Goal: Task Accomplishment & Management: Use online tool/utility

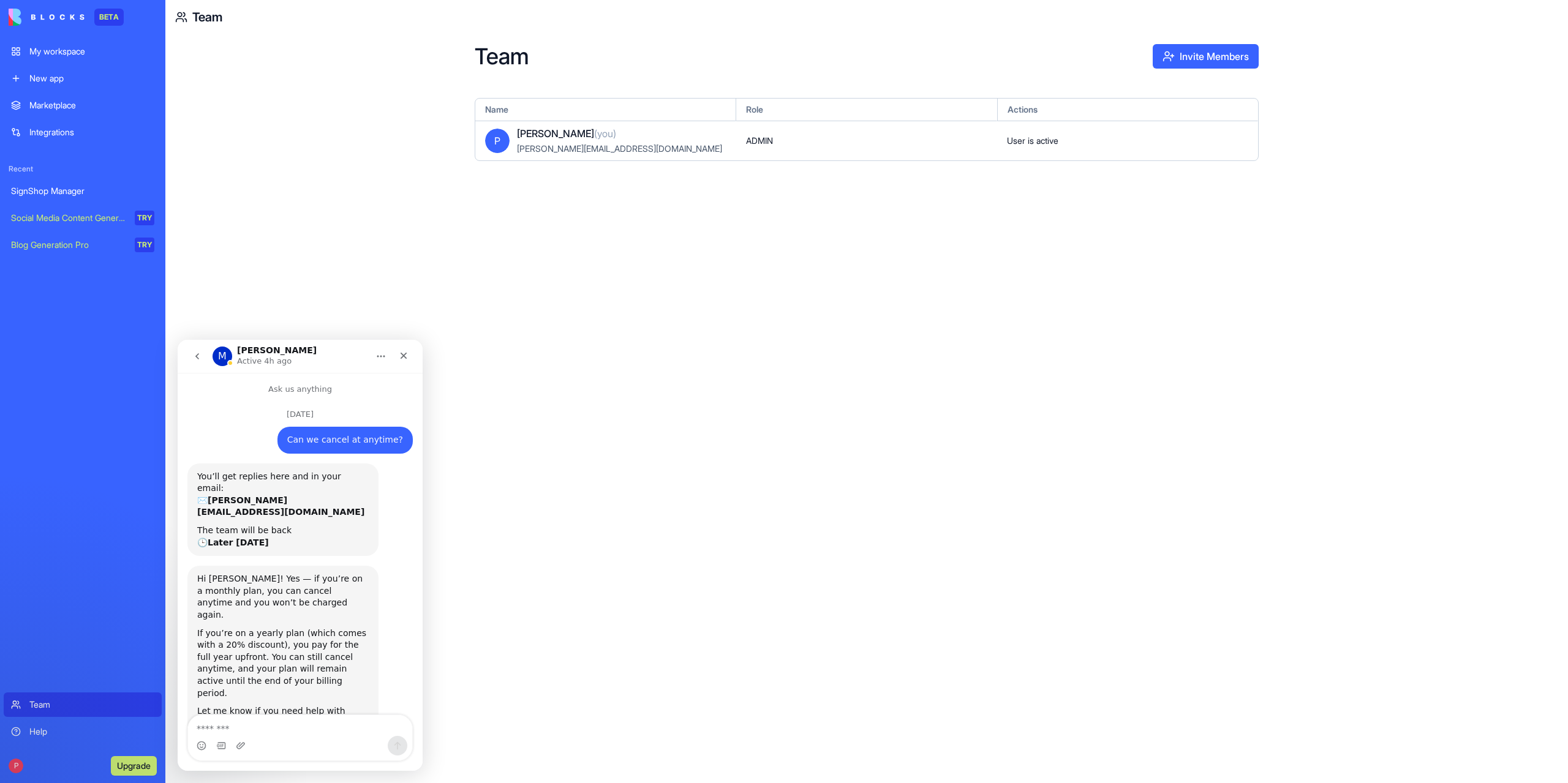
scroll to position [103, 0]
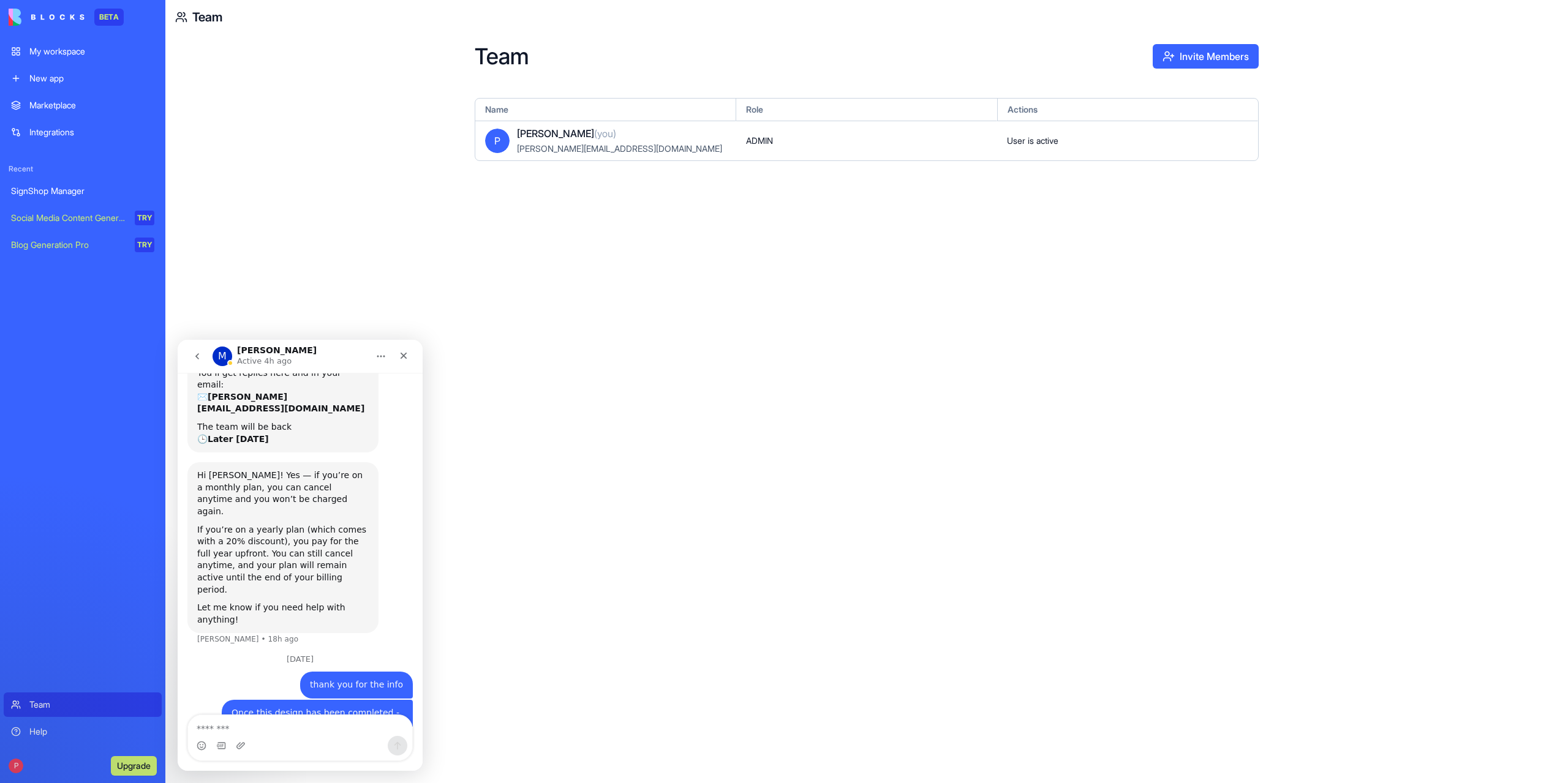
click at [224, 731] on textarea "Message…" at bounding box center [300, 726] width 224 height 21
click at [251, 725] on textarea "Message…" at bounding box center [300, 726] width 224 height 21
click at [277, 135] on div "Team Invite Members Name Role Actions [PERSON_NAME] (you) [PERSON_NAME][EMAIL_A…" at bounding box center [866, 408] width 1402 height 749
click at [70, 194] on div "SignShop Manager" at bounding box center [82, 191] width 143 height 12
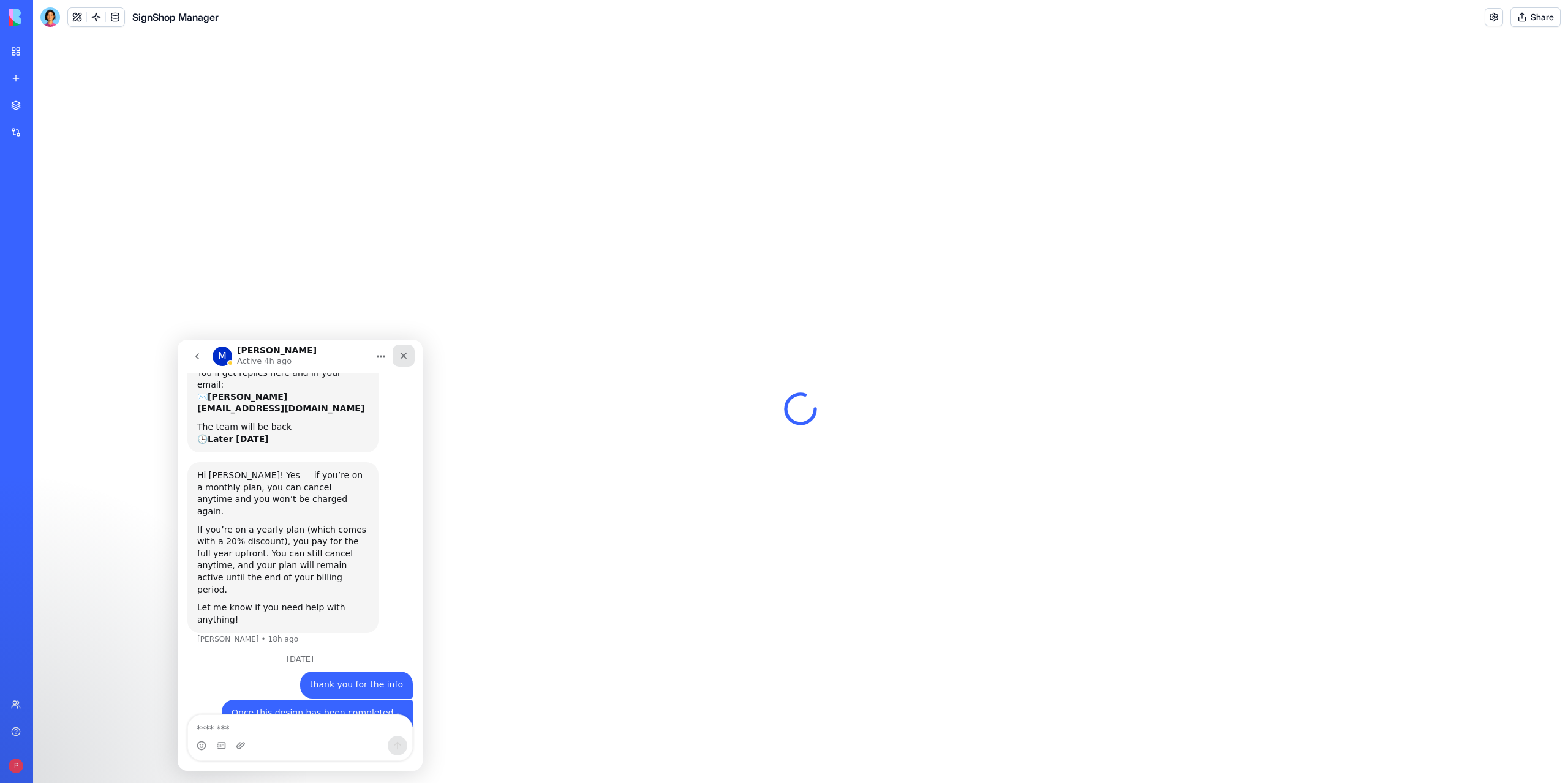
click at [405, 354] on icon "Close" at bounding box center [404, 356] width 7 height 7
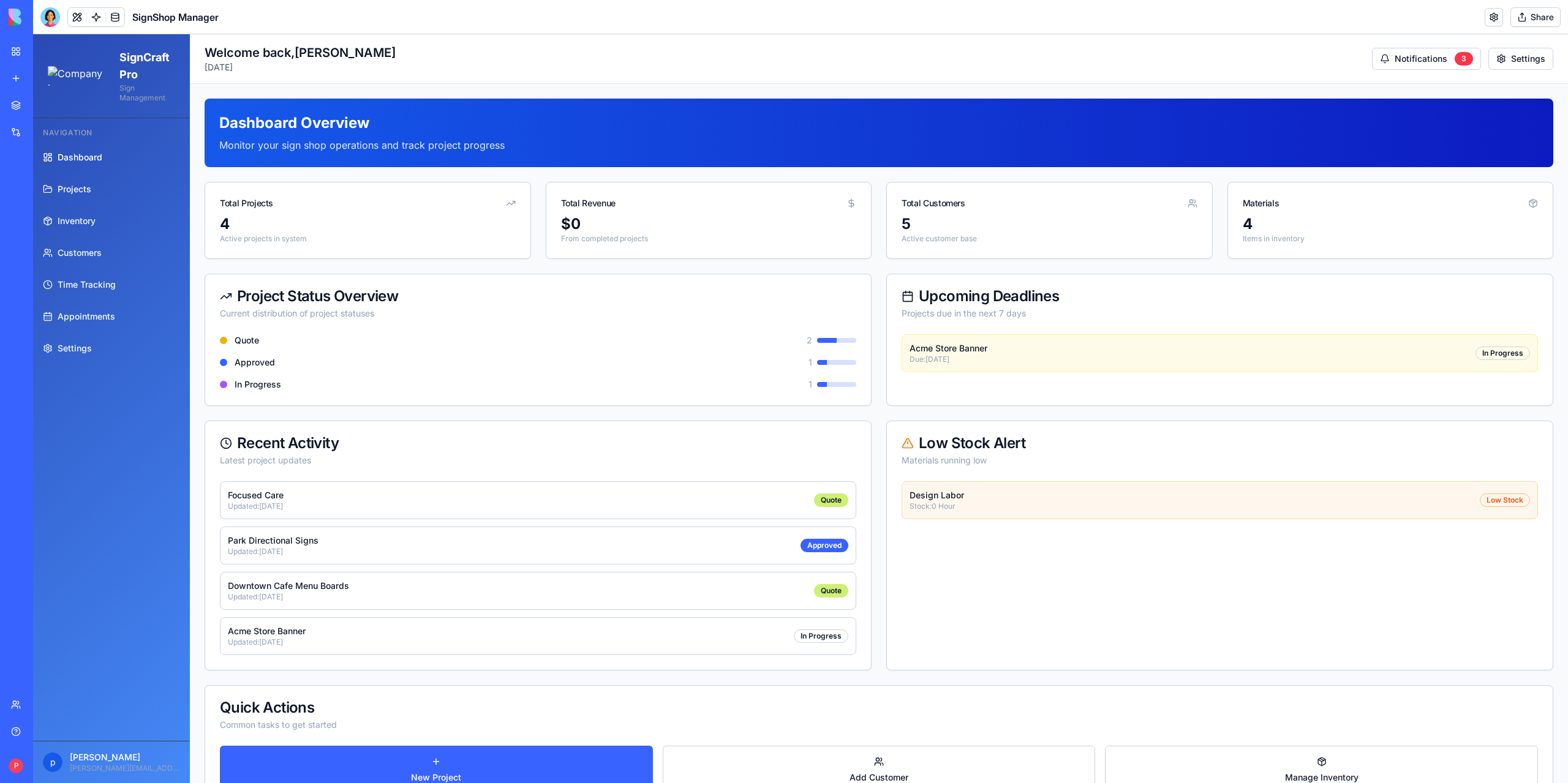
click at [921, 214] on div "5" at bounding box center [1049, 224] width 296 height 20
click at [55, 253] on link "Customers" at bounding box center [112, 252] width 147 height 29
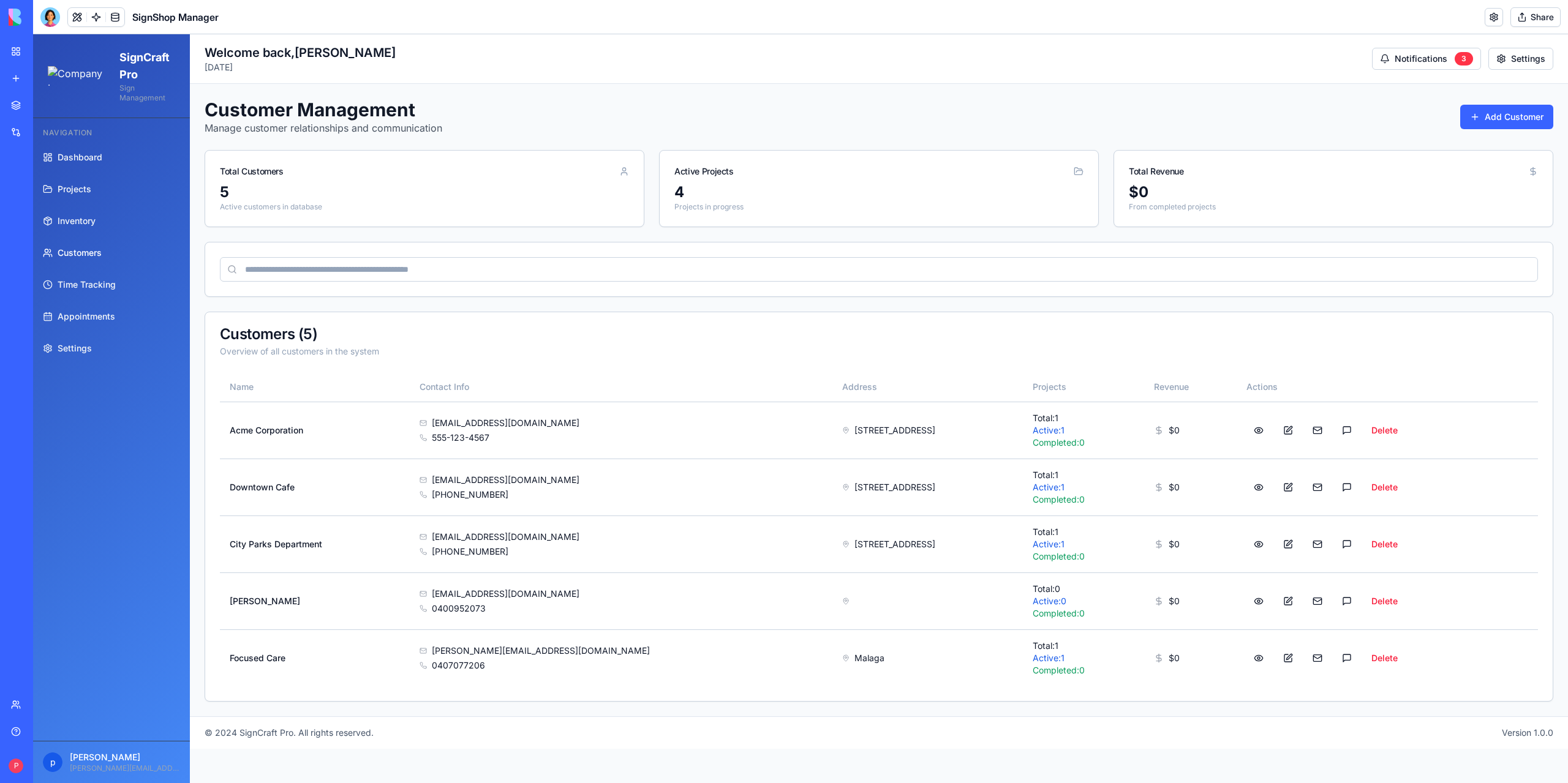
click at [497, 269] on input at bounding box center [879, 269] width 1318 height 24
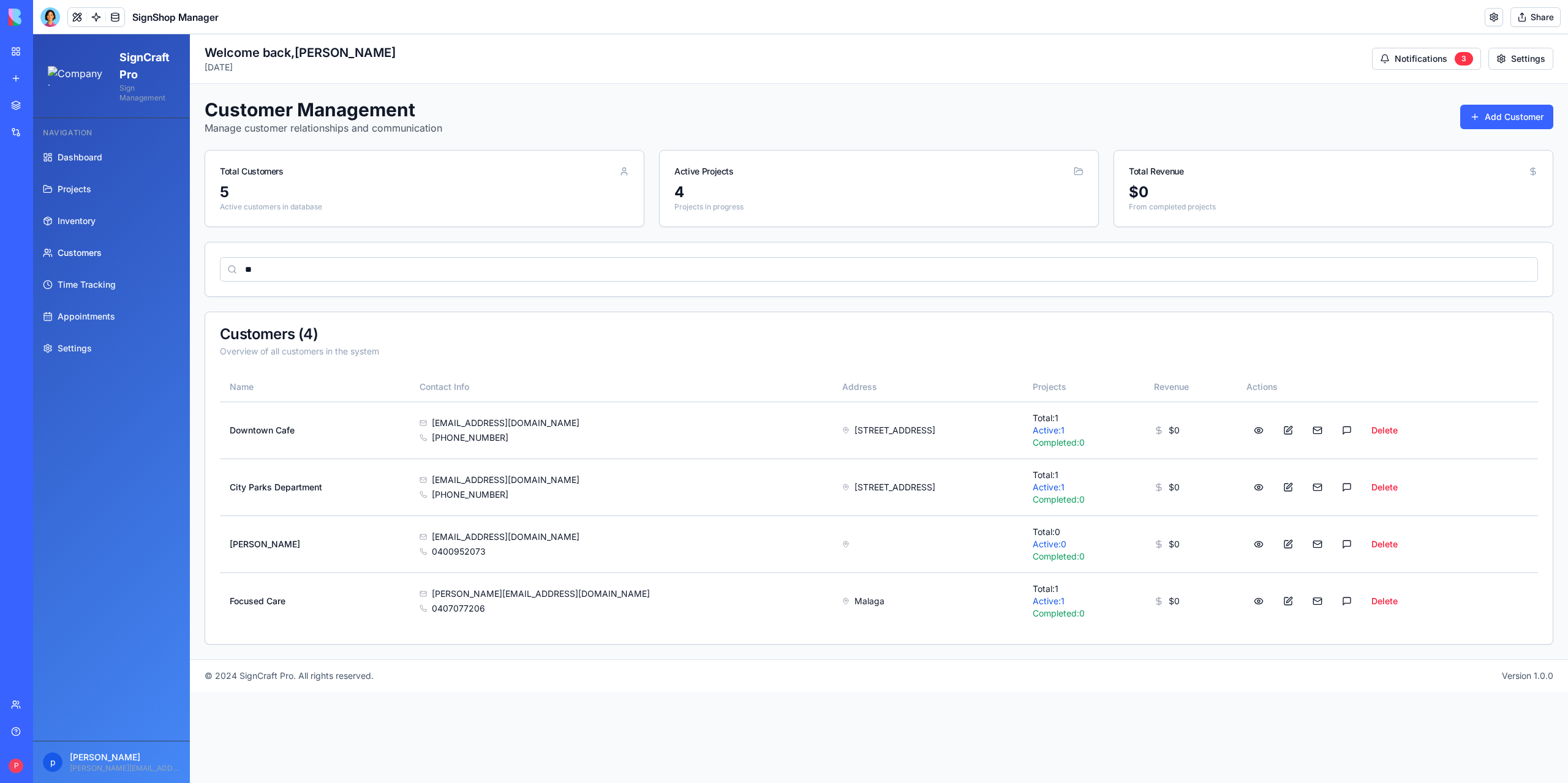
type input "*"
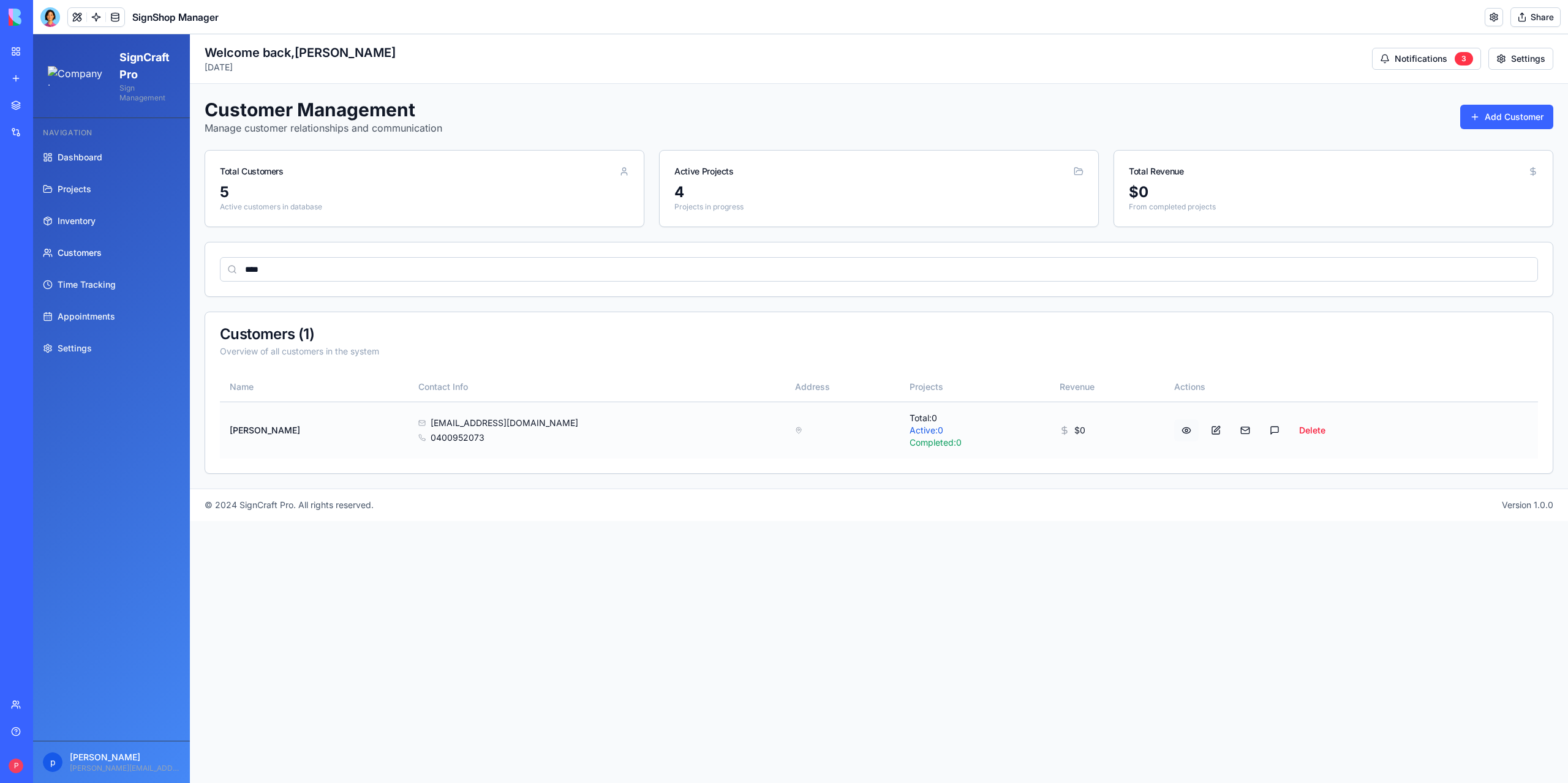
type input "****"
click at [1174, 427] on button at bounding box center [1186, 431] width 24 height 22
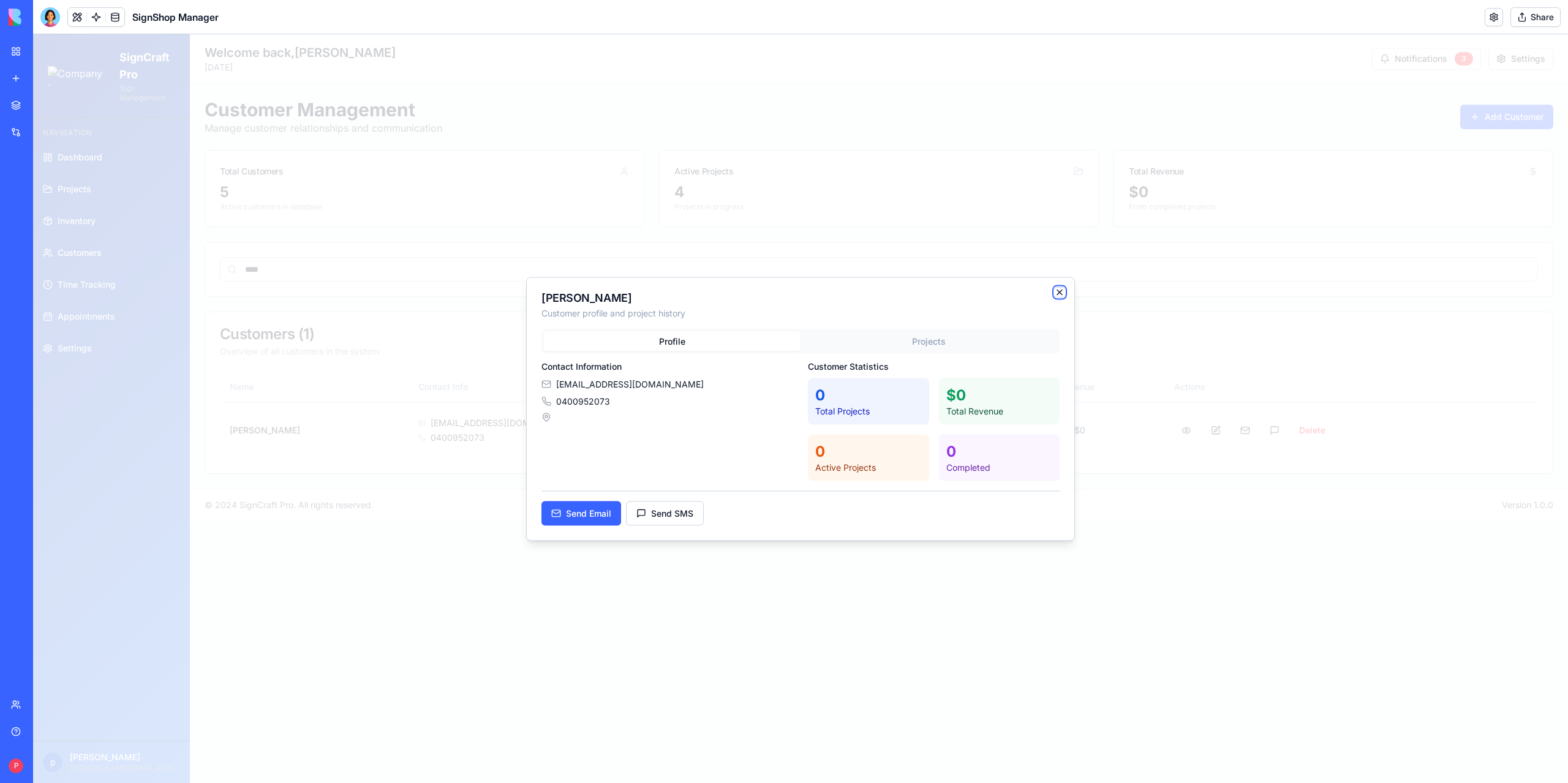
click at [1062, 290] on icon "button" at bounding box center [1060, 292] width 10 height 10
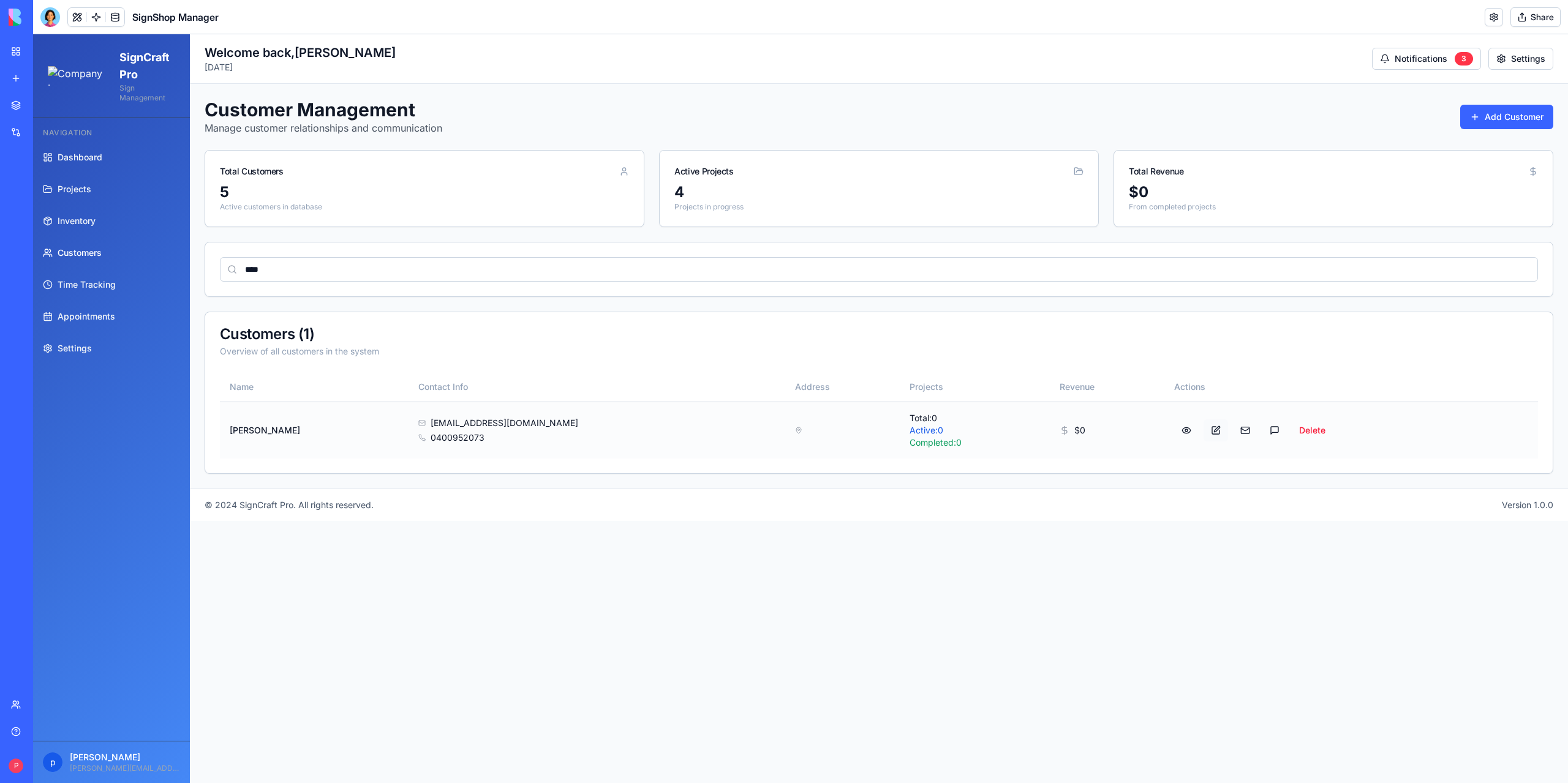
click at [1203, 431] on button at bounding box center [1215, 431] width 24 height 22
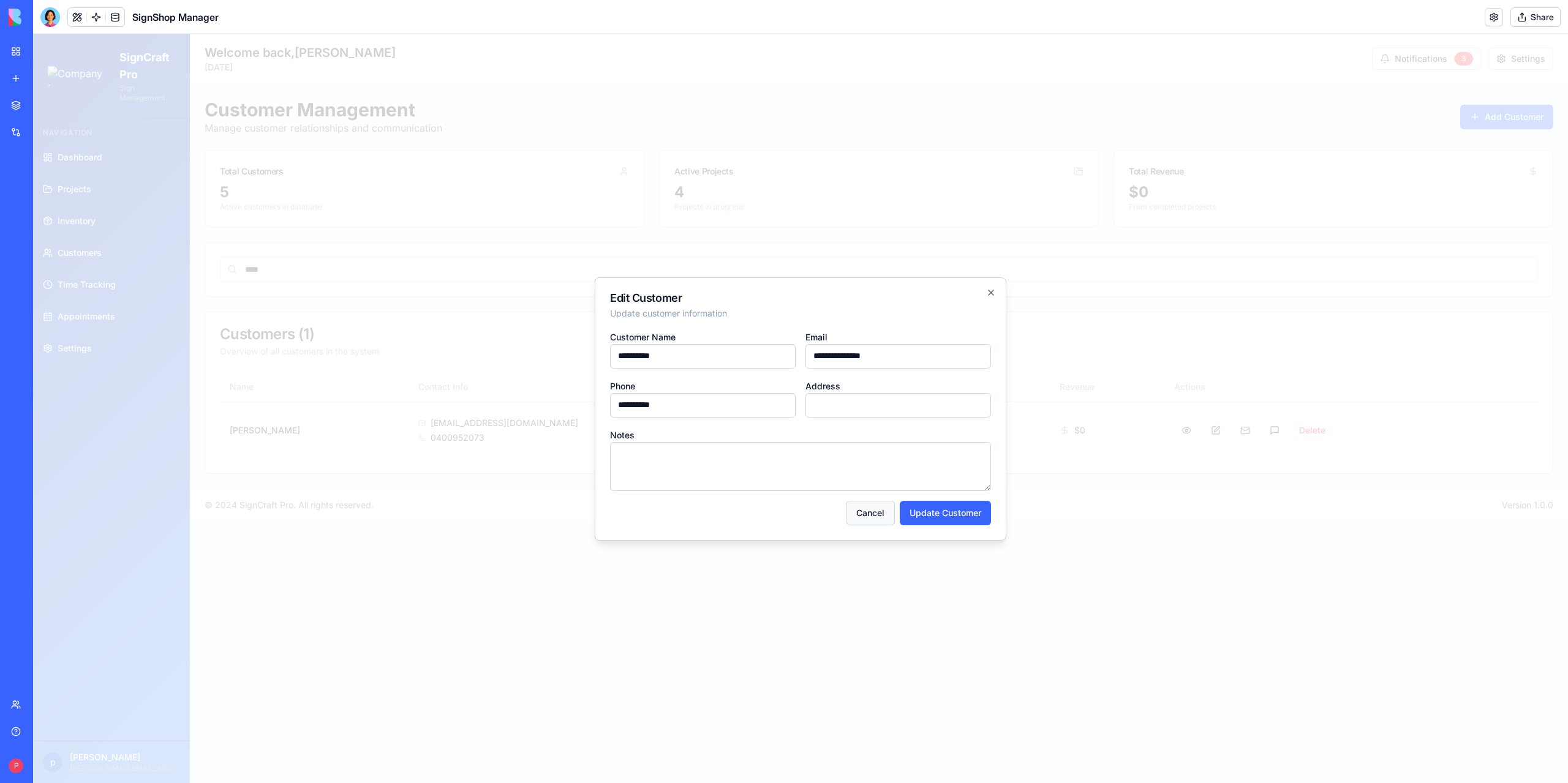
click at [863, 519] on button "Cancel" at bounding box center [870, 512] width 49 height 24
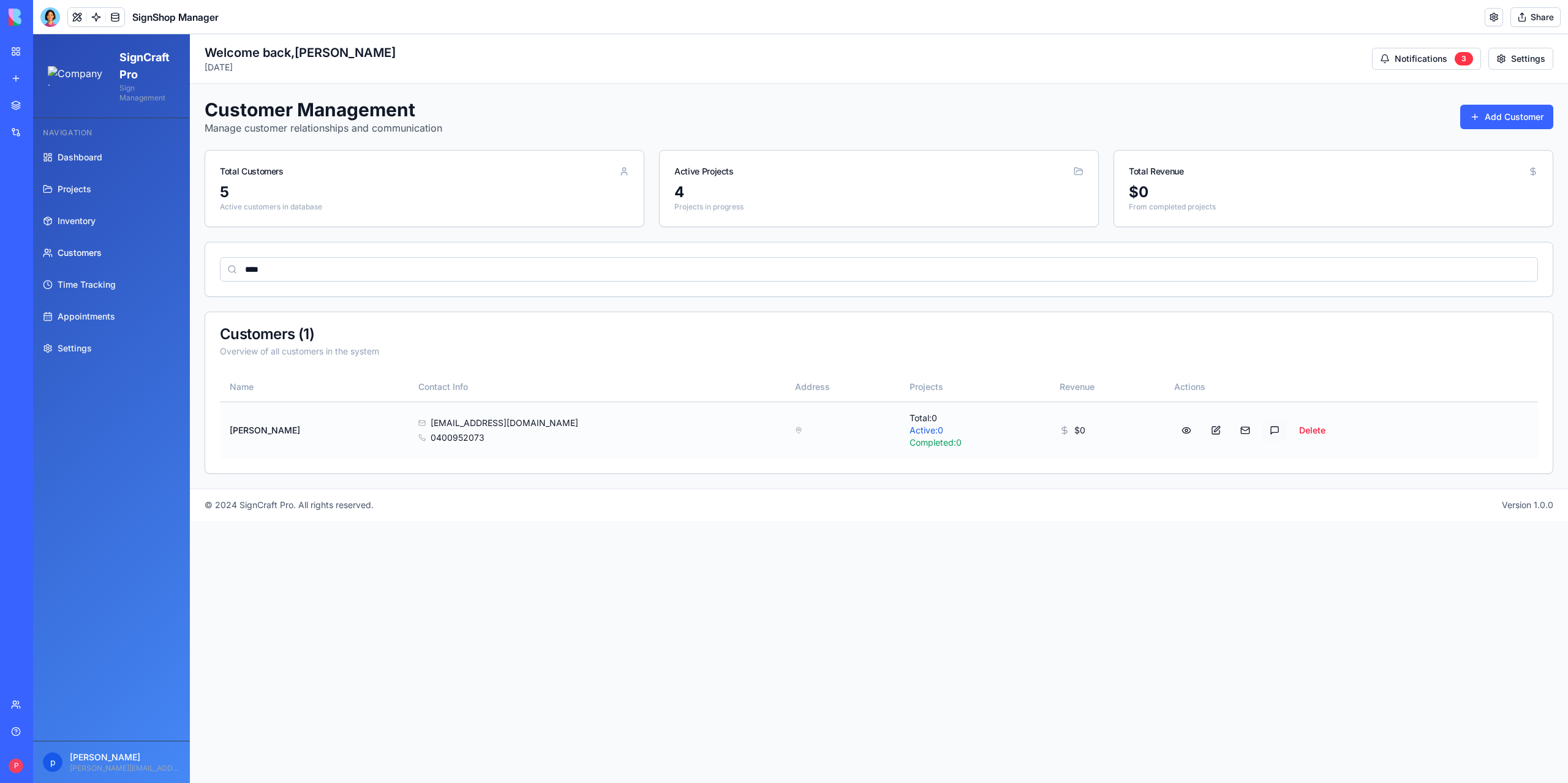
click at [1262, 429] on button at bounding box center [1274, 431] width 24 height 22
click at [1233, 430] on button at bounding box center [1245, 431] width 24 height 22
click at [1174, 431] on button at bounding box center [1186, 431] width 24 height 22
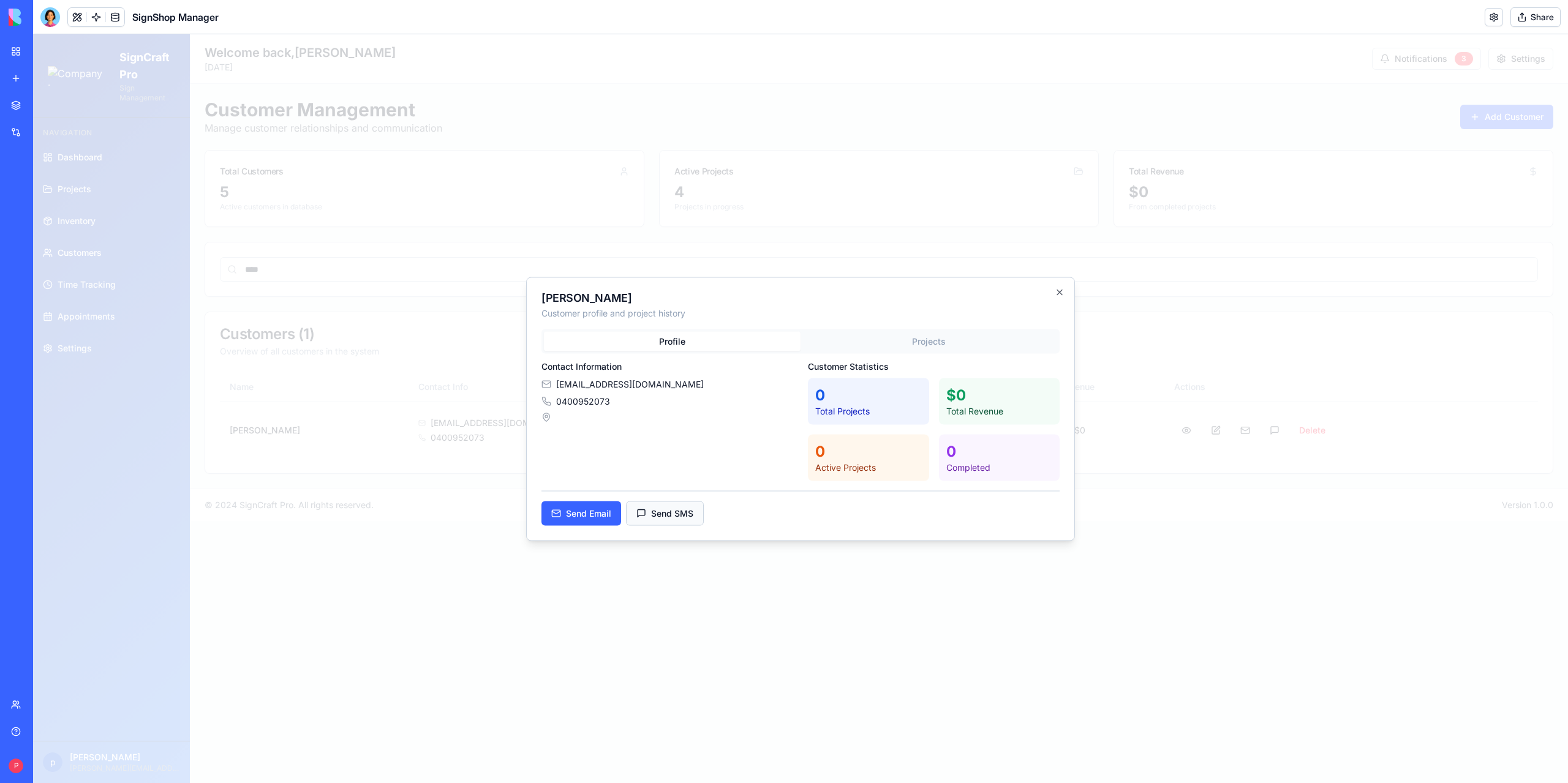
click at [672, 508] on button "Send SMS" at bounding box center [664, 512] width 77 height 24
click at [1061, 288] on icon "button" at bounding box center [1060, 292] width 10 height 10
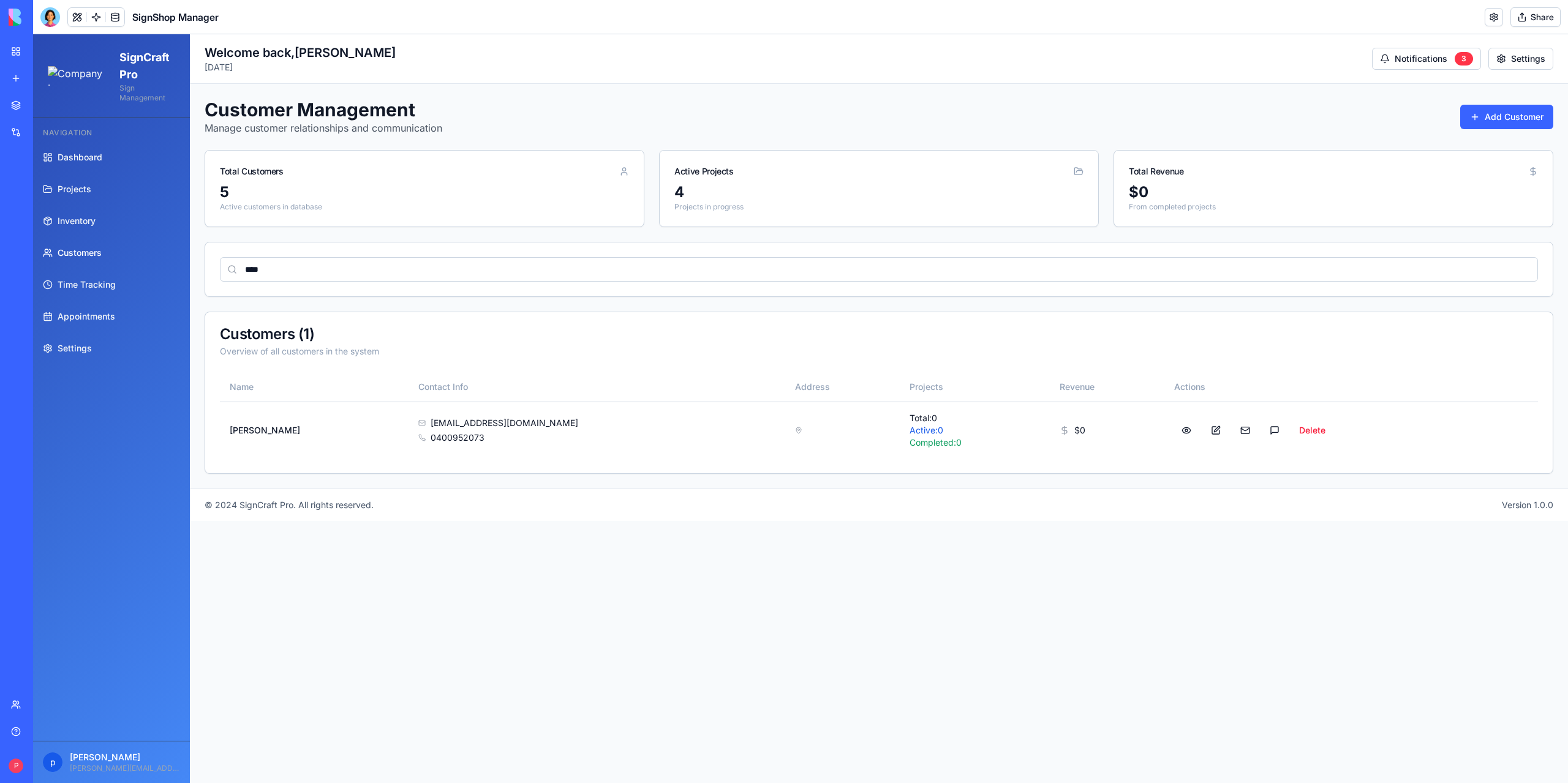
click at [142, 59] on h1 "SignCraft Pro" at bounding box center [147, 66] width 56 height 34
drag, startPoint x: 135, startPoint y: 59, endPoint x: 159, endPoint y: 82, distance: 33.2
click at [159, 82] on h1 "SignCraft Pro" at bounding box center [147, 66] width 56 height 34
click at [175, 14] on h1 "SignShop Manager" at bounding box center [176, 17] width 87 height 15
click at [154, 72] on h1 "SignCraft Pro" at bounding box center [147, 66] width 56 height 34
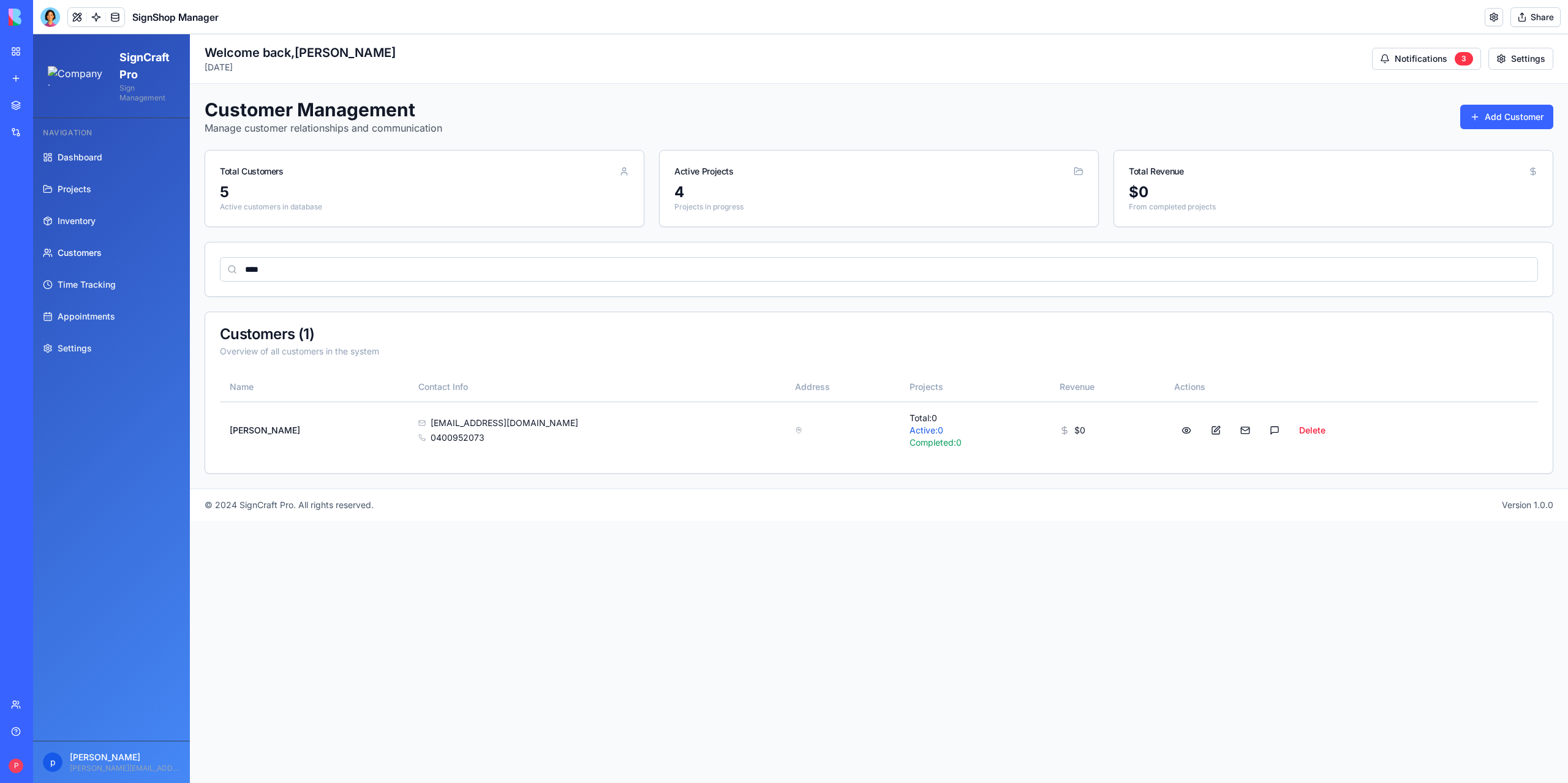
click at [45, 56] on div "My workspace" at bounding box center [37, 51] width 16 height 12
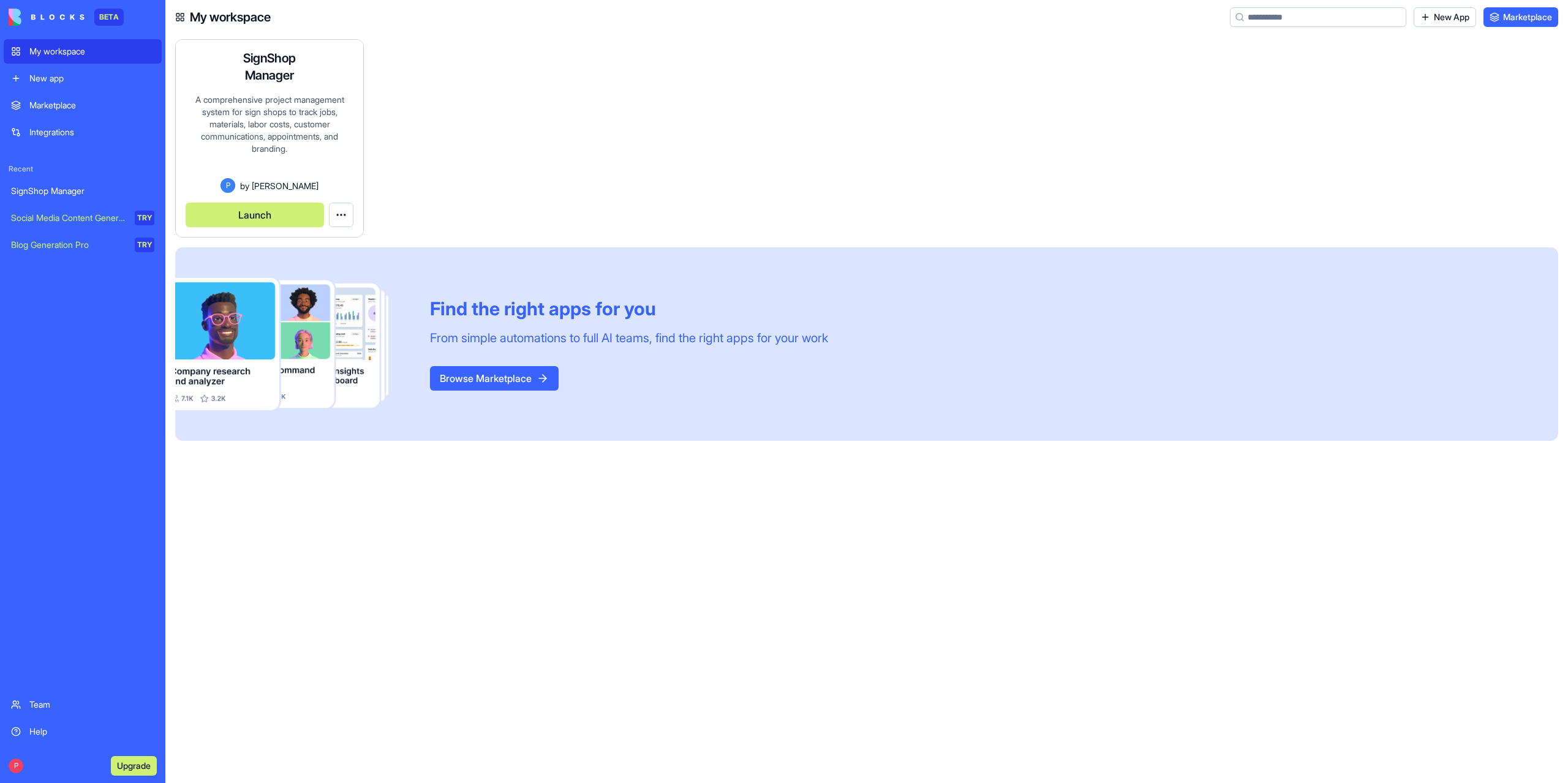
click at [336, 215] on html "BETA My workspace New app Marketplace Integrations Recent SignShop Manager Soci…" at bounding box center [784, 392] width 1568 height 783
click at [328, 242] on span "Edit app" at bounding box center [312, 245] width 31 height 12
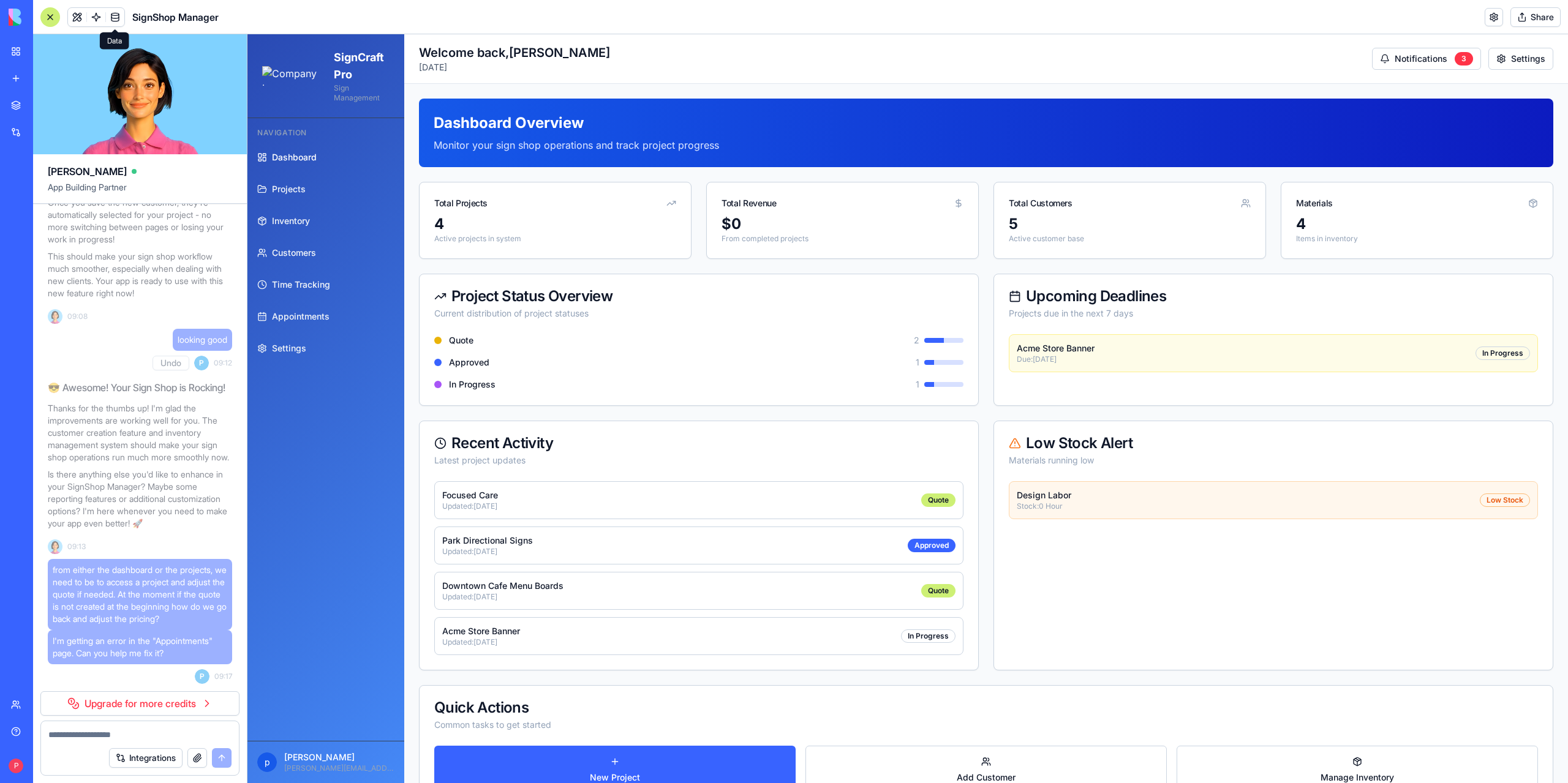
click at [114, 19] on link at bounding box center [115, 17] width 18 height 18
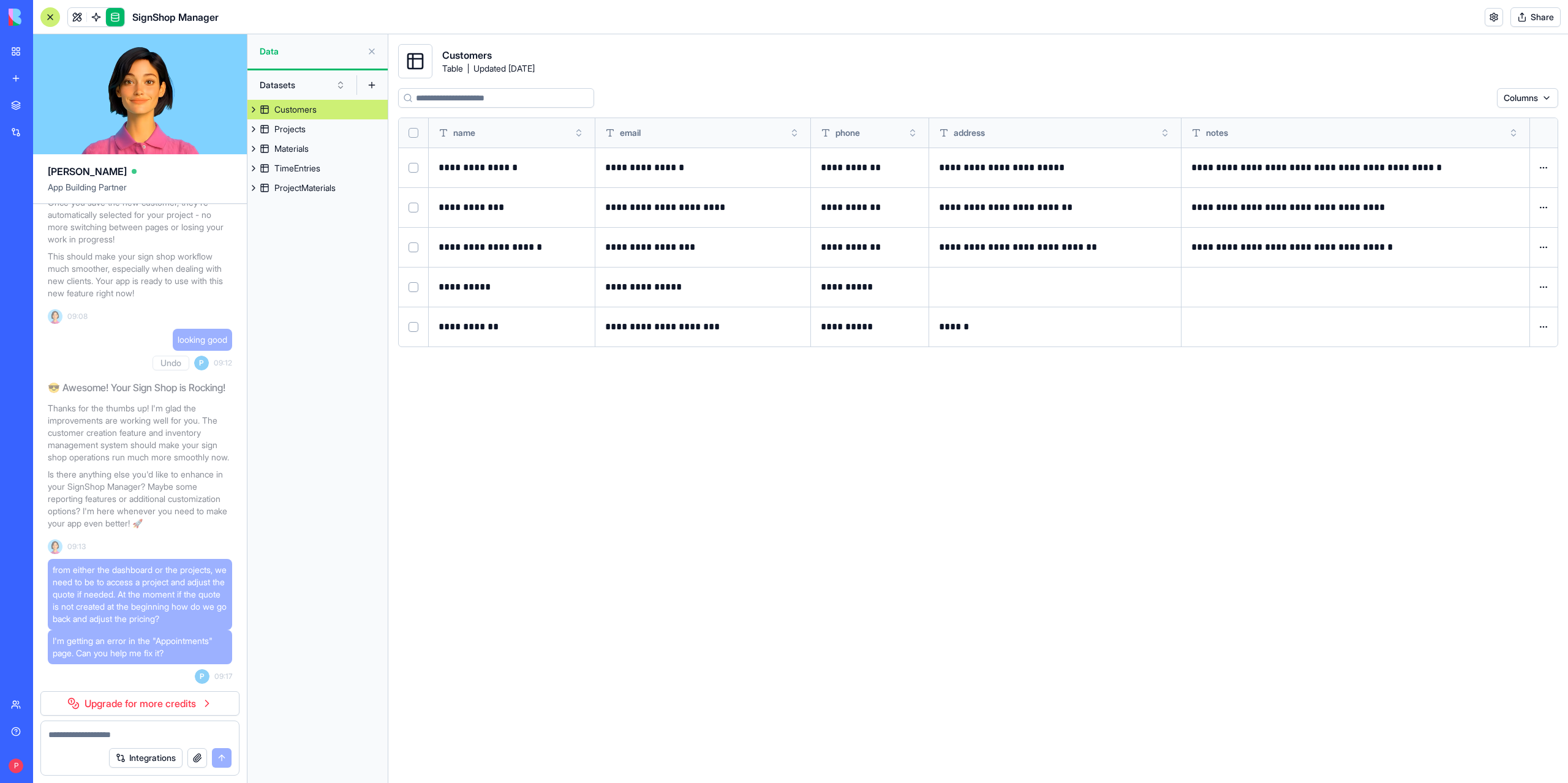
click at [255, 110] on button at bounding box center [253, 110] width 12 height 20
click at [372, 84] on button at bounding box center [372, 85] width 20 height 20
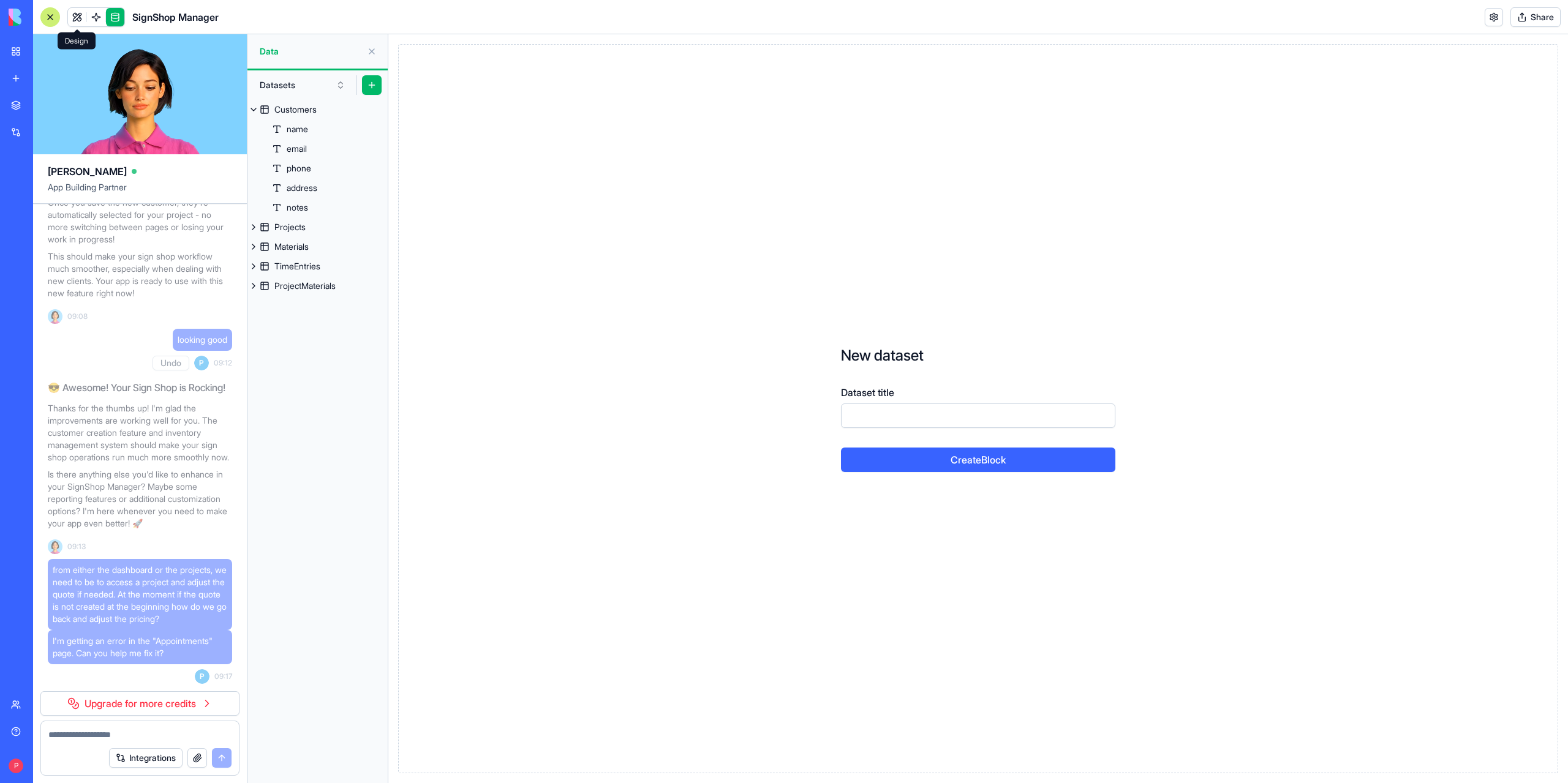
click at [76, 15] on link at bounding box center [77, 17] width 18 height 18
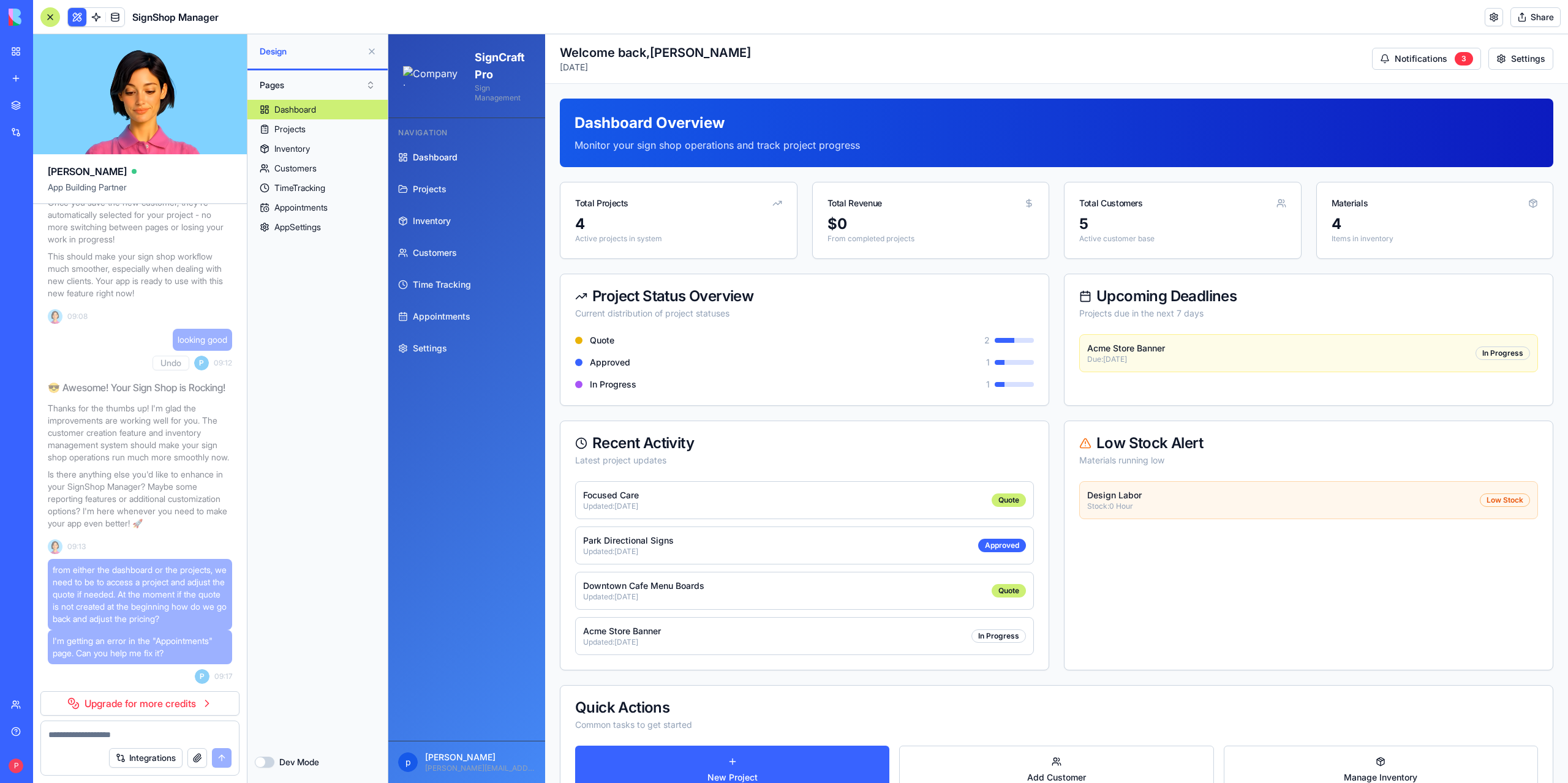
click at [372, 52] on button at bounding box center [372, 52] width 20 height 20
